Goal: Task Accomplishment & Management: Manage account settings

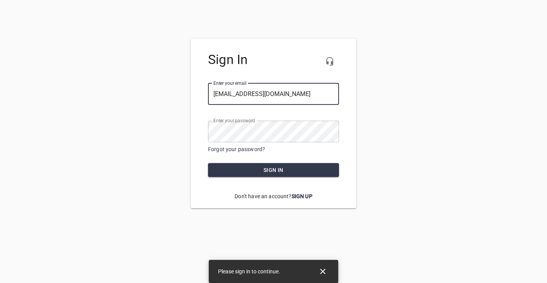
click at [339, 94] on div at bounding box center [339, 94] width 0 height 0
type input "[EMAIL_ADDRESS][DOMAIN_NAME]"
click at [285, 178] on div "Sign In Enter your email ​ [EMAIL_ADDRESS][DOMAIN_NAME] Enter your password ​ F…" at bounding box center [274, 122] width 166 height 169
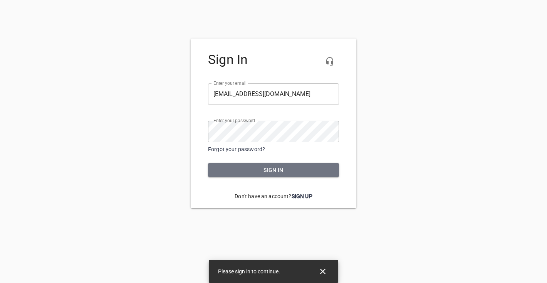
click at [281, 172] on span "Sign in" at bounding box center [273, 170] width 119 height 10
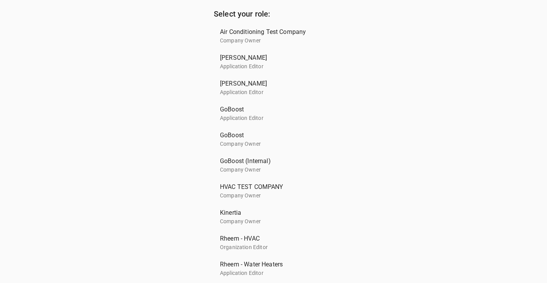
click at [271, 114] on p "Application Editor" at bounding box center [270, 118] width 101 height 8
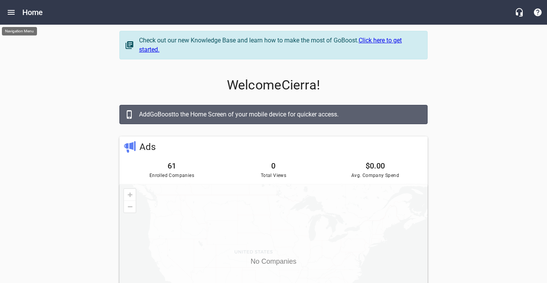
click at [7, 14] on icon "Open drawer" at bounding box center [11, 12] width 9 height 9
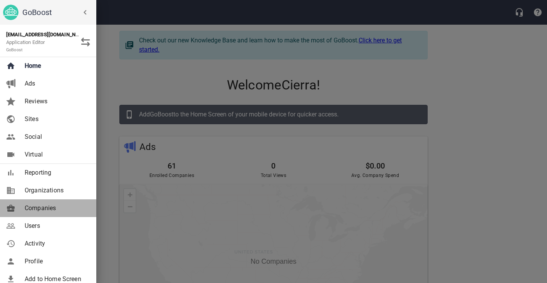
click at [37, 206] on span "Companies" at bounding box center [56, 207] width 62 height 9
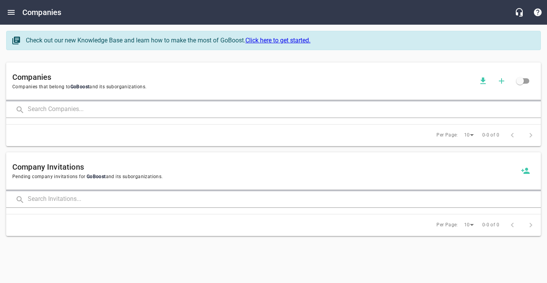
click at [114, 100] on div at bounding box center [273, 101] width 534 height 2
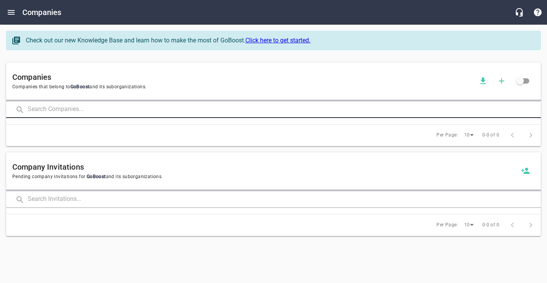
click at [113, 107] on input "text" at bounding box center [284, 109] width 513 height 17
type input "target"
click button at bounding box center [0, 0] width 0 height 0
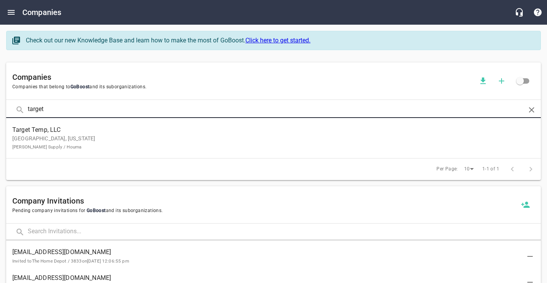
click at [161, 137] on p "[GEOGRAPHIC_DATA], [US_STATE] [PERSON_NAME] Supply / [GEOGRAPHIC_DATA]" at bounding box center [267, 142] width 510 height 16
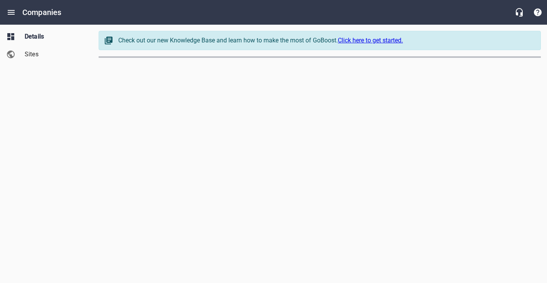
select select "[US_STATE]"
select select "63"
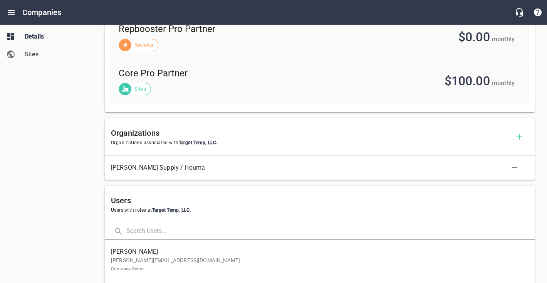
scroll to position [331, 0]
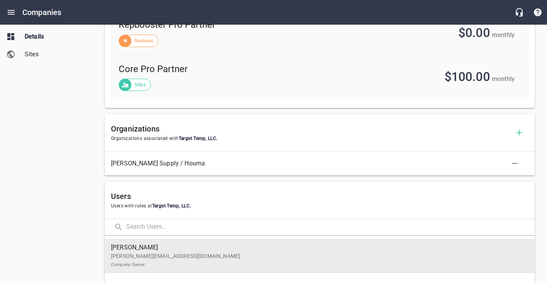
click at [231, 247] on span "[PERSON_NAME]" at bounding box center [316, 246] width 411 height 9
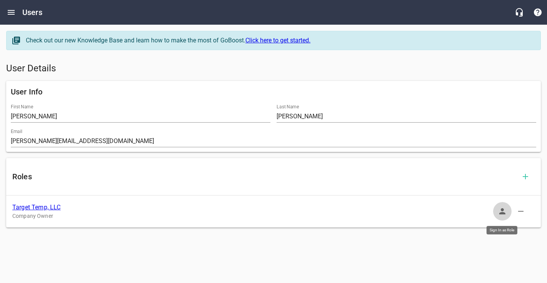
click at [501, 212] on icon "button" at bounding box center [502, 211] width 6 height 6
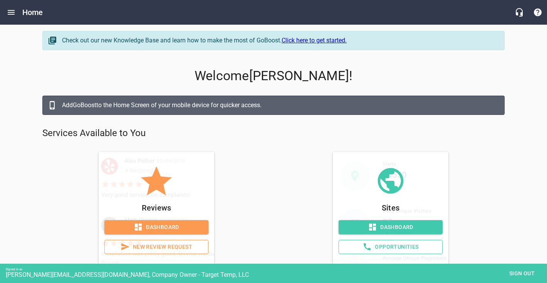
click at [363, 226] on span "Dashboard" at bounding box center [391, 227] width 92 height 10
